Goal: Task Accomplishment & Management: Use online tool/utility

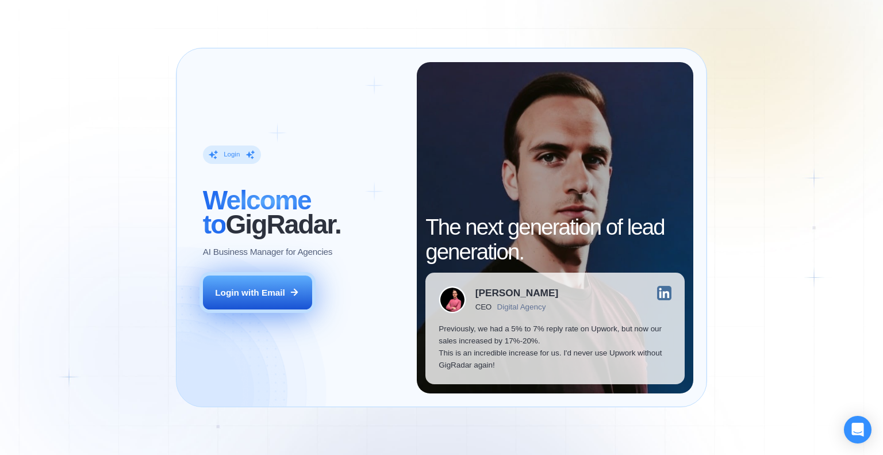
click at [272, 283] on button "Login with Email" at bounding box center [257, 292] width 109 height 34
click at [263, 297] on div "Login with Email" at bounding box center [250, 292] width 70 height 12
